Goal: Find specific page/section

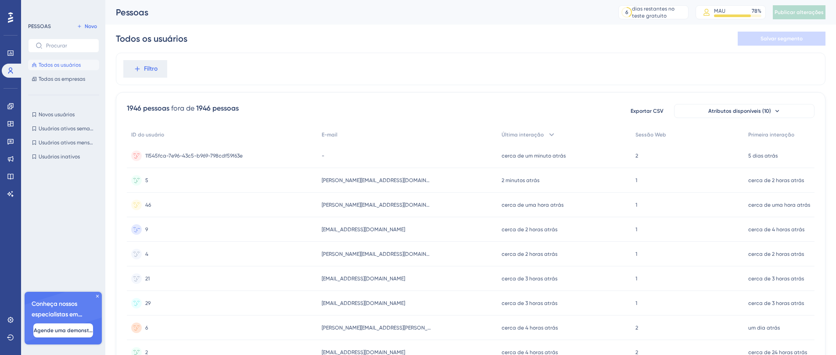
click at [384, 226] on div "[EMAIL_ADDRESS][DOMAIN_NAME] [EMAIL_ADDRESS][DOMAIN_NAME]" at bounding box center [406, 229] width 179 height 25
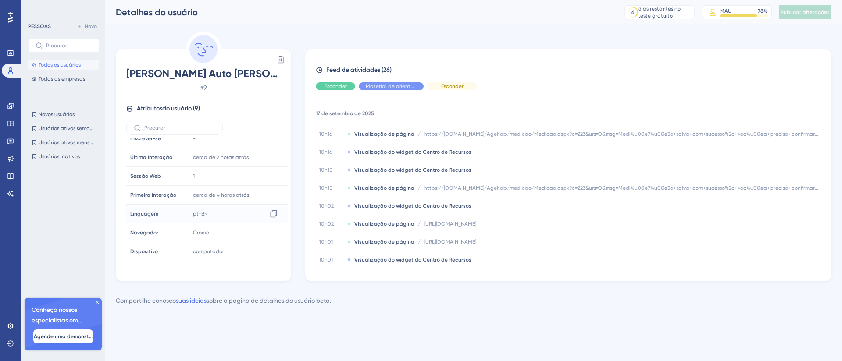
scroll to position [29, 0]
